Goal: Contribute content: Add original content to the website for others to see

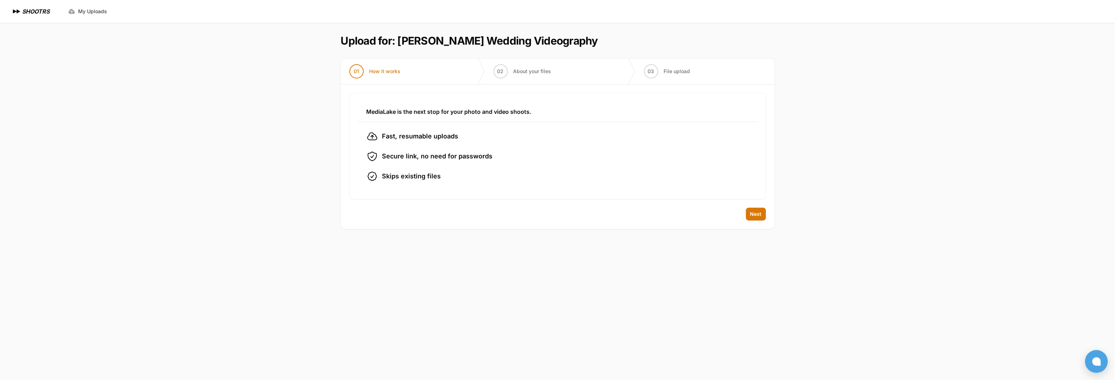
click at [756, 215] on span "Next" at bounding box center [755, 213] width 11 height 7
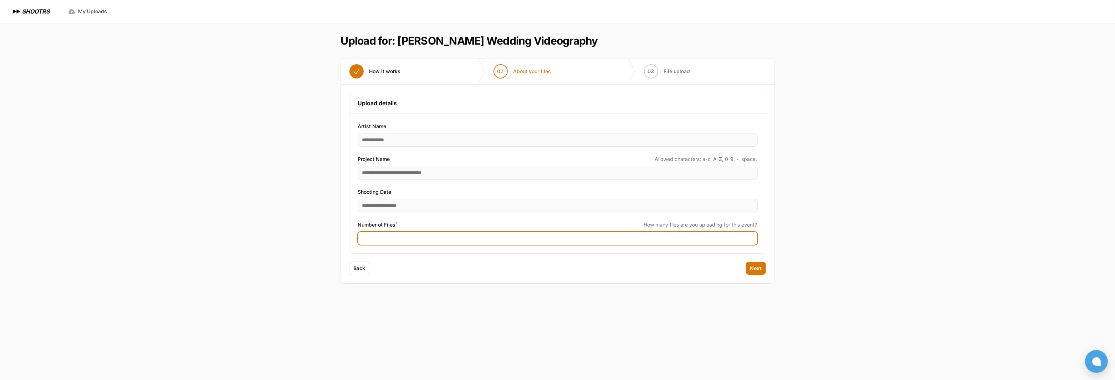
click at [398, 241] on input "Number of Files *" at bounding box center [557, 238] width 399 height 13
type input "***"
click at [751, 268] on span "Next" at bounding box center [755, 268] width 11 height 7
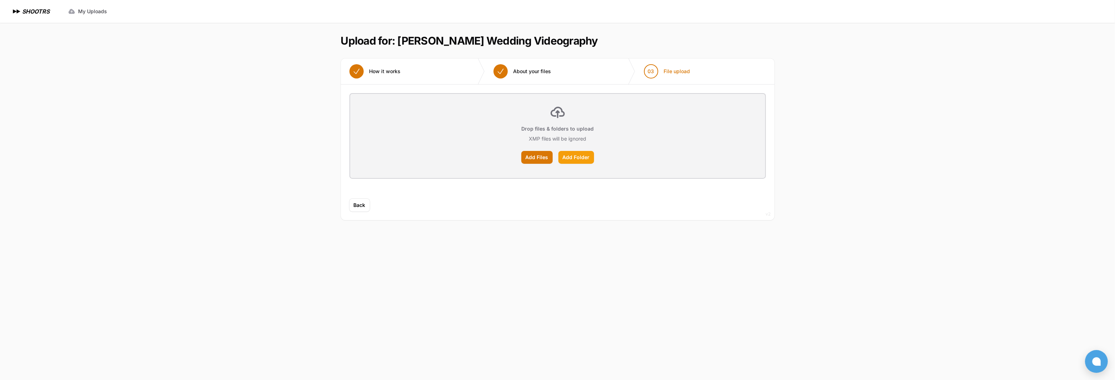
click at [573, 152] on label "Add Folder" at bounding box center [576, 157] width 36 height 13
click at [0, 0] on input "Add Folder" at bounding box center [0, 0] width 0 height 0
